Goal: Navigation & Orientation: Find specific page/section

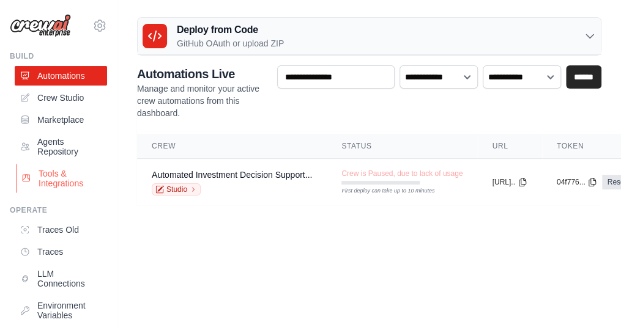
click at [51, 177] on link "Tools & Integrations" at bounding box center [62, 178] width 92 height 29
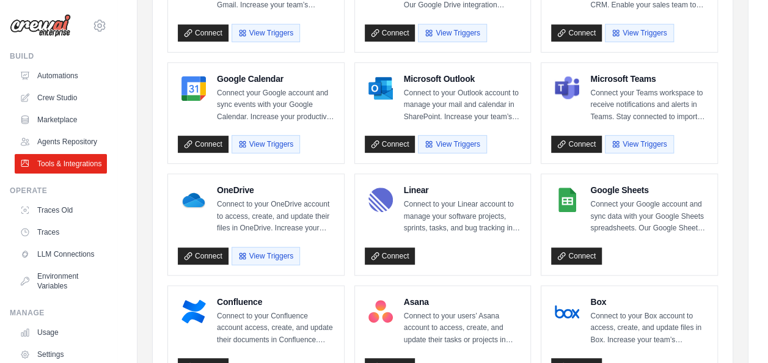
scroll to position [208, 0]
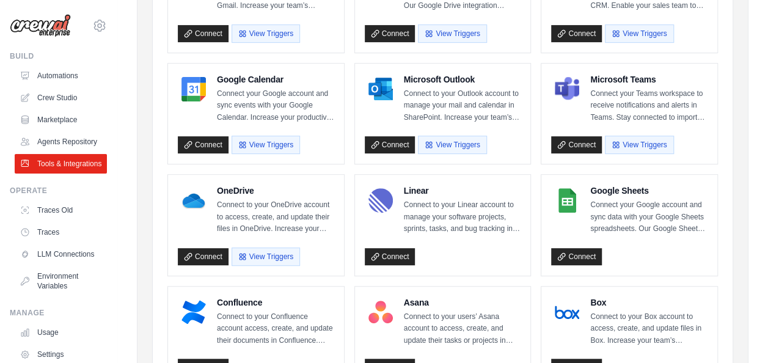
click at [519, 94] on p "Connect to your Outlook account to manage your mail and calendar in SharePoint.…" at bounding box center [462, 106] width 117 height 36
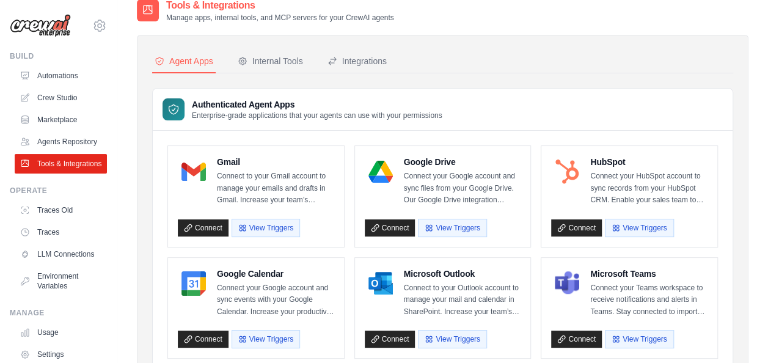
scroll to position [13, 0]
click at [274, 54] on button "Internal Tools" at bounding box center [270, 62] width 70 height 23
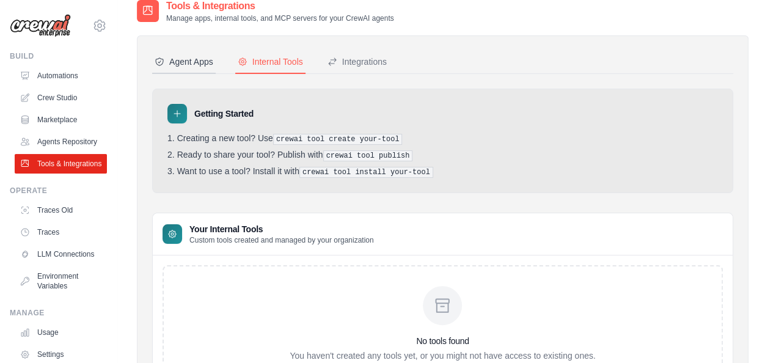
click at [171, 70] on button "Agent Apps" at bounding box center [184, 62] width 64 height 23
